Goal: Navigation & Orientation: Find specific page/section

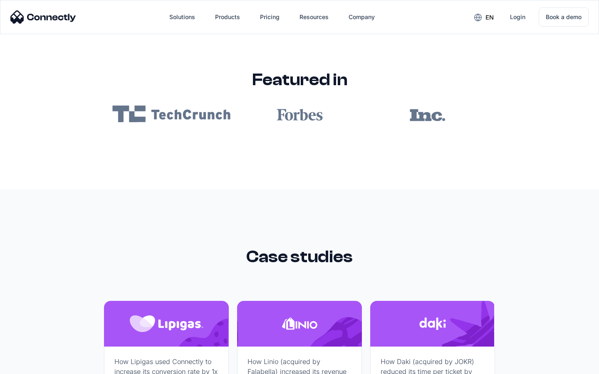
scroll to position [4983, 0]
